Goal: Task Accomplishment & Management: Manage account settings

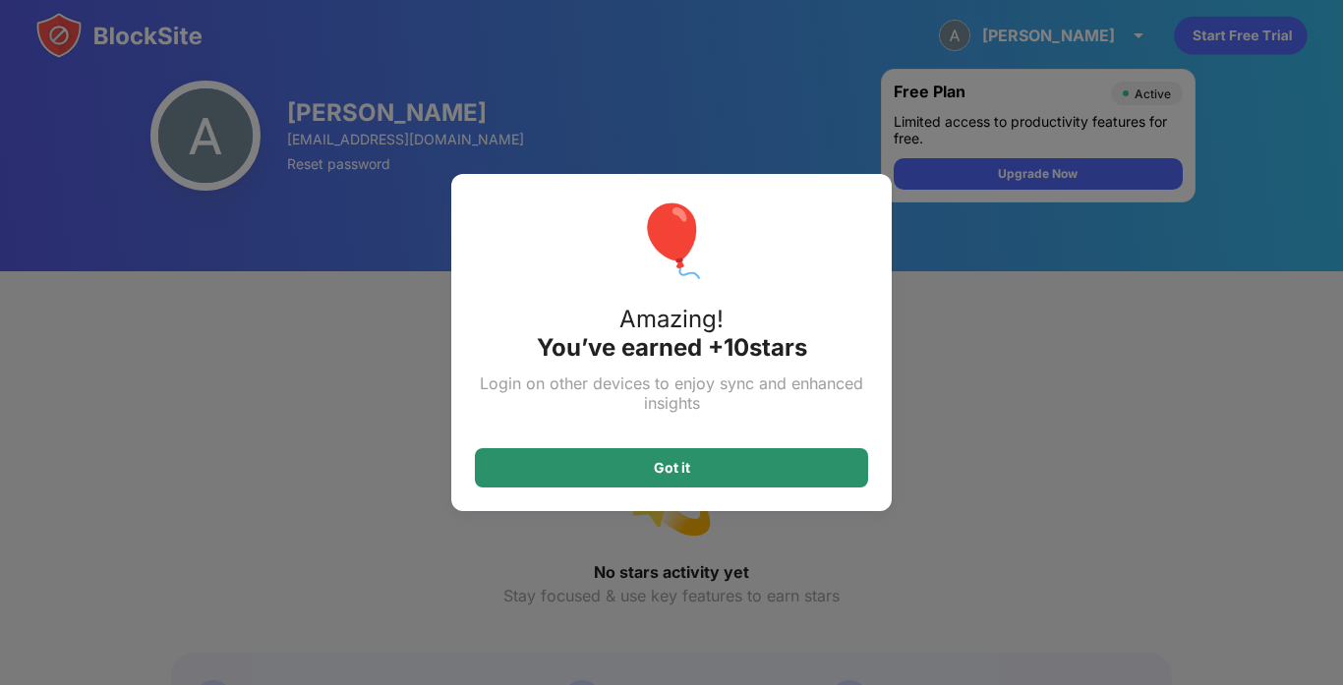
click at [753, 466] on div "Got it" at bounding box center [671, 467] width 393 height 39
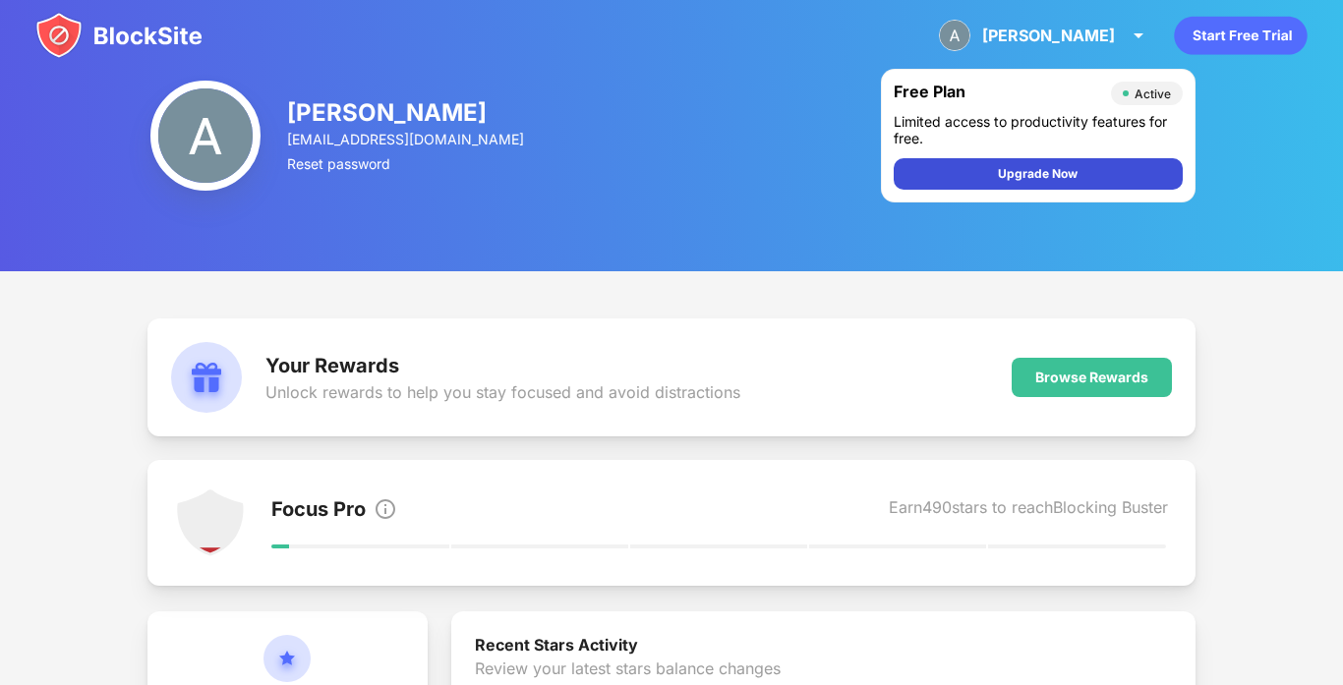
click at [954, 176] on div "Upgrade Now" at bounding box center [1038, 173] width 289 height 31
click at [124, 42] on img at bounding box center [118, 35] width 167 height 47
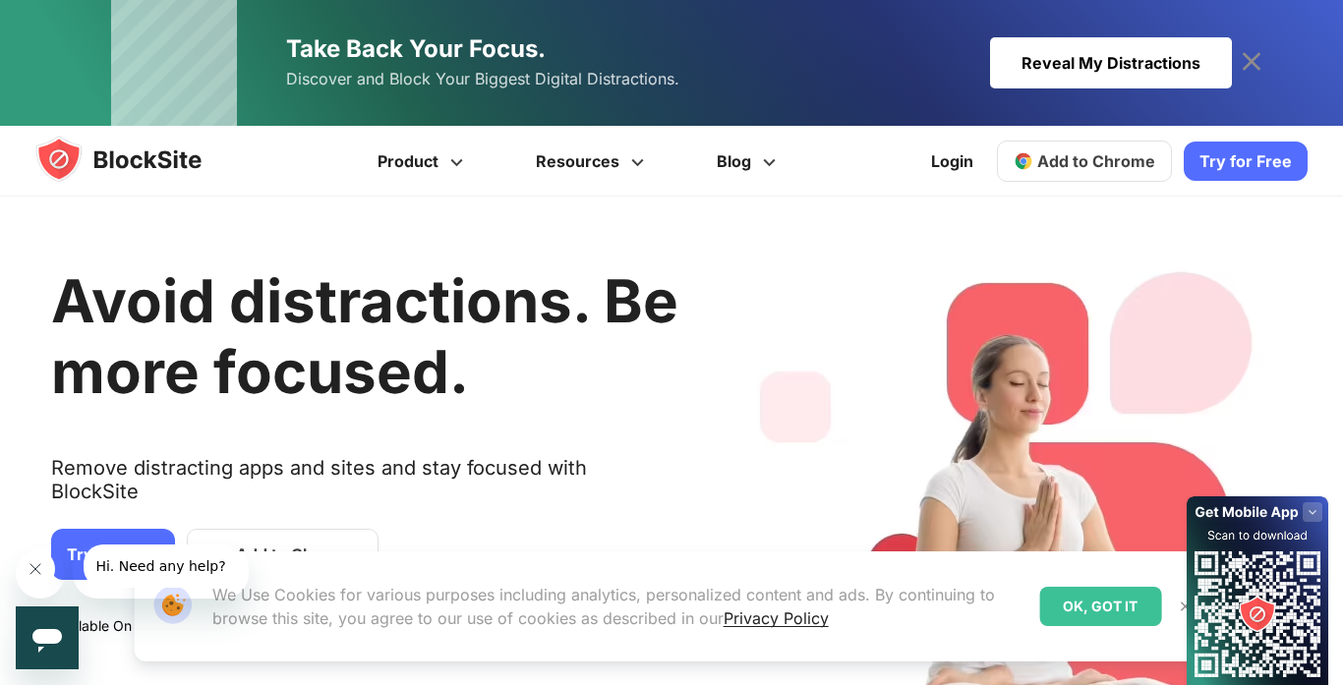
click at [1103, 74] on div "Reveal My Distractions" at bounding box center [1111, 62] width 242 height 51
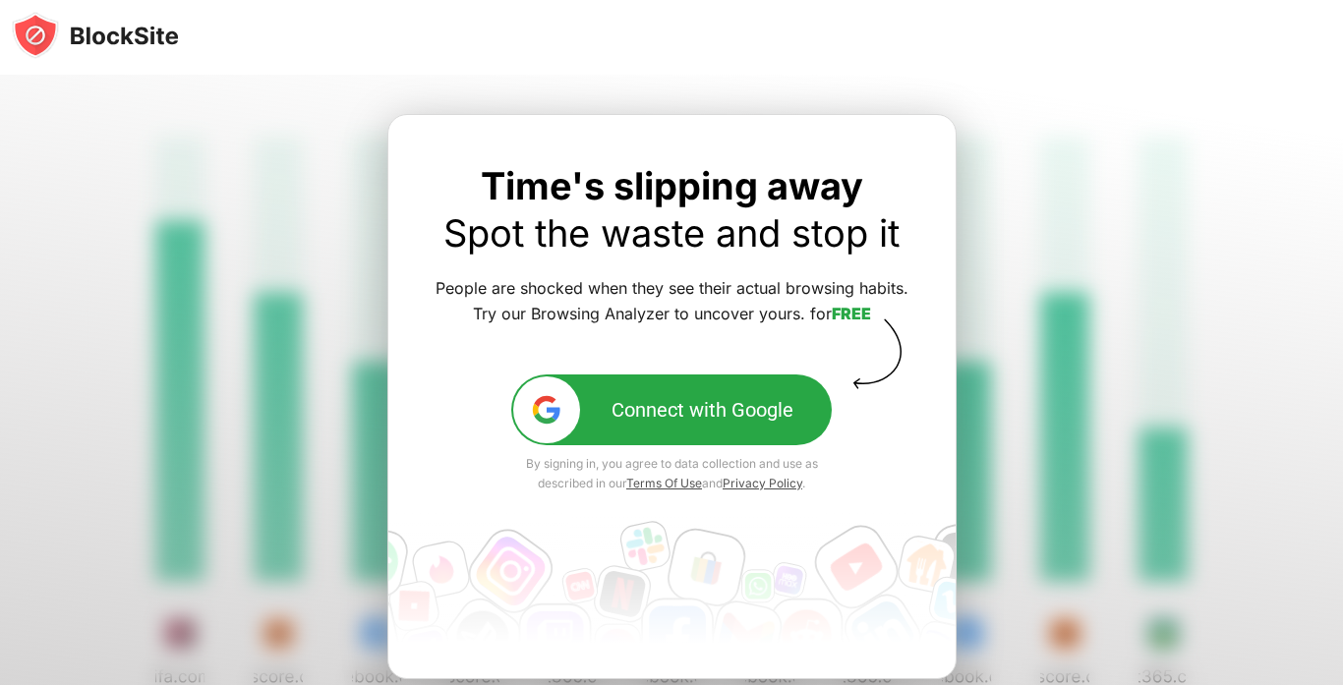
click at [636, 431] on button "Connect with Google" at bounding box center [671, 410] width 321 height 71
